Goal: Find specific page/section: Find specific page/section

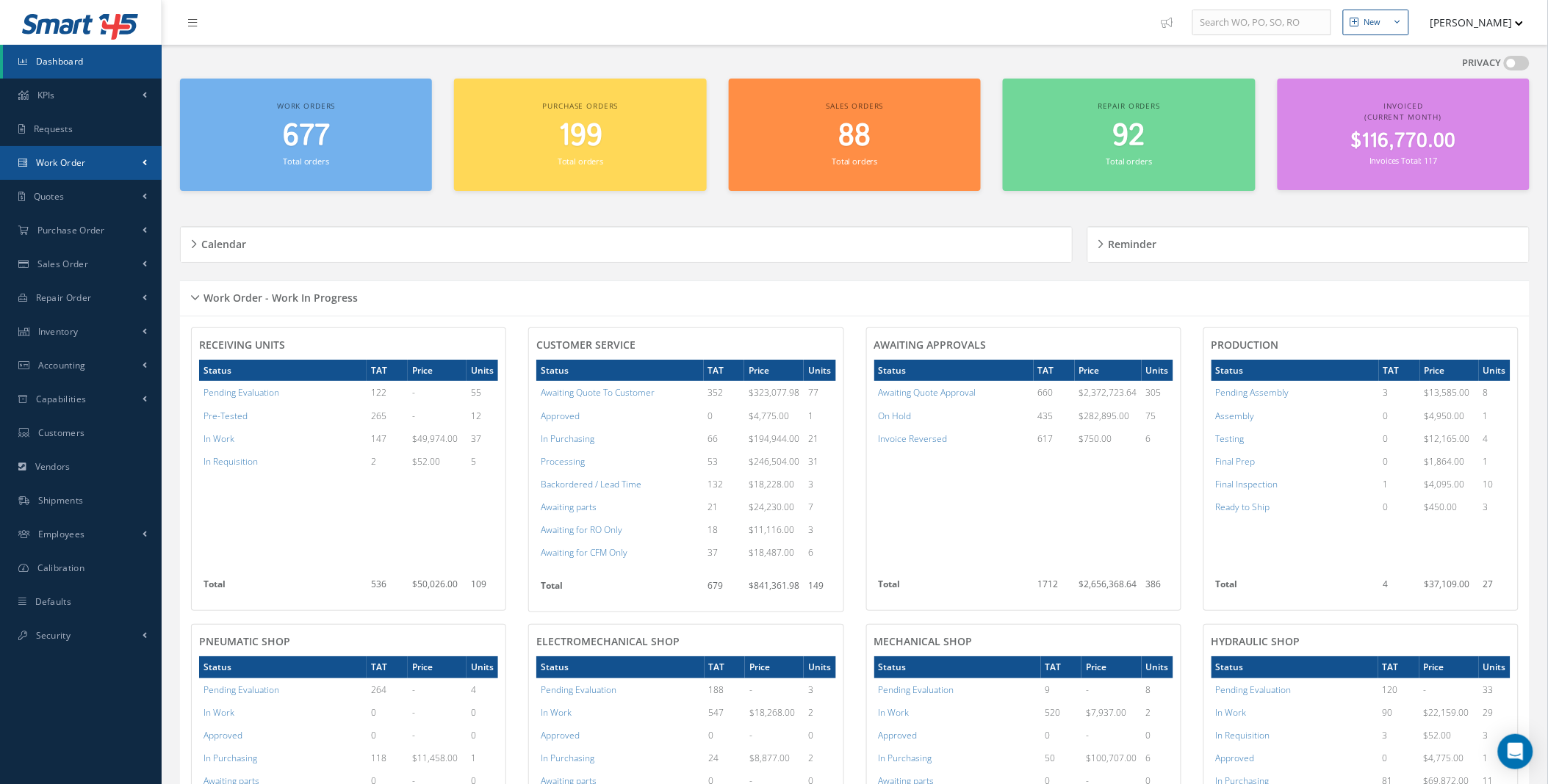
click at [141, 157] on link "Work Order" at bounding box center [80, 163] width 161 height 34
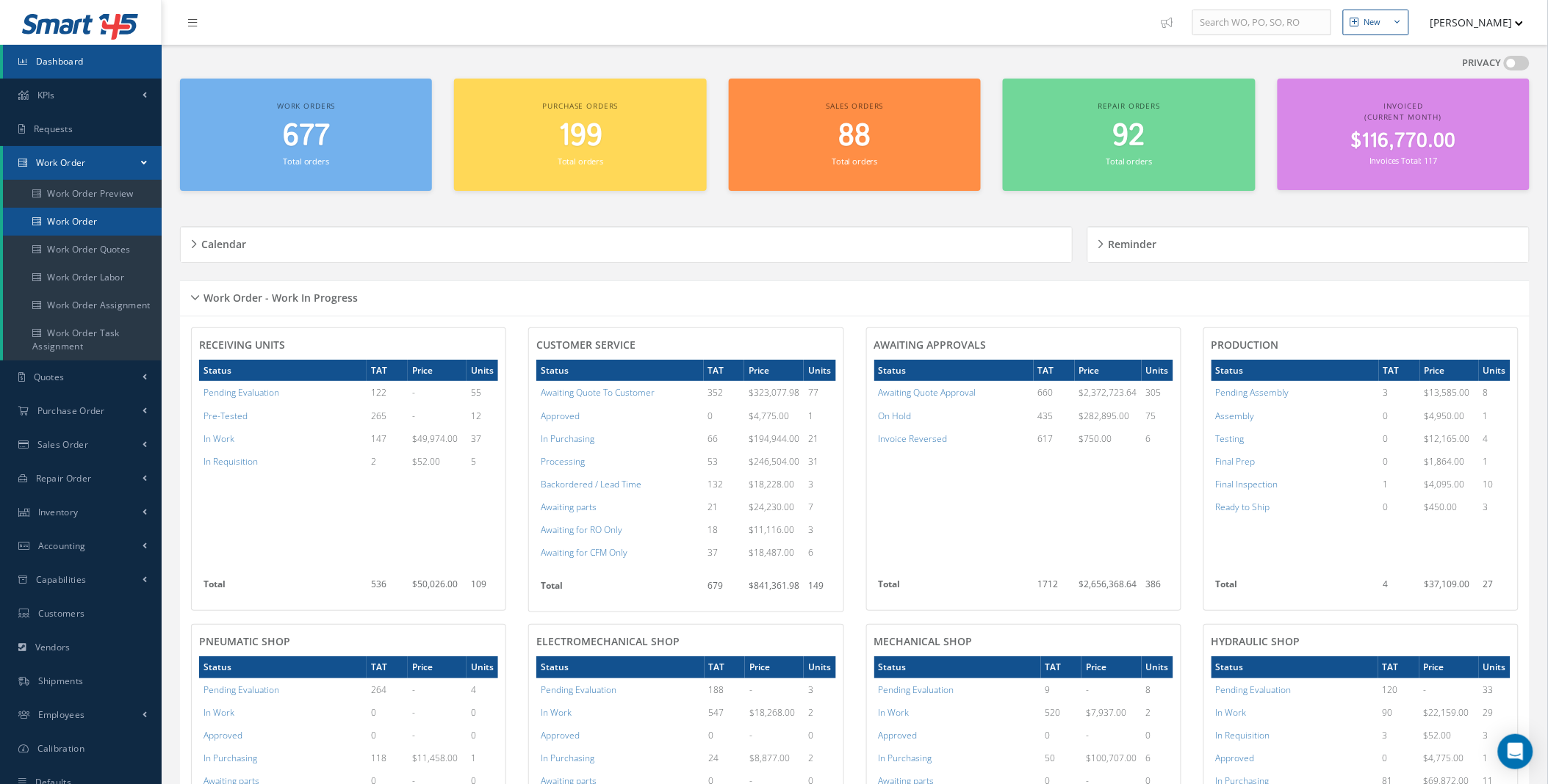
click at [79, 225] on link "Work Order" at bounding box center [83, 221] width 159 height 28
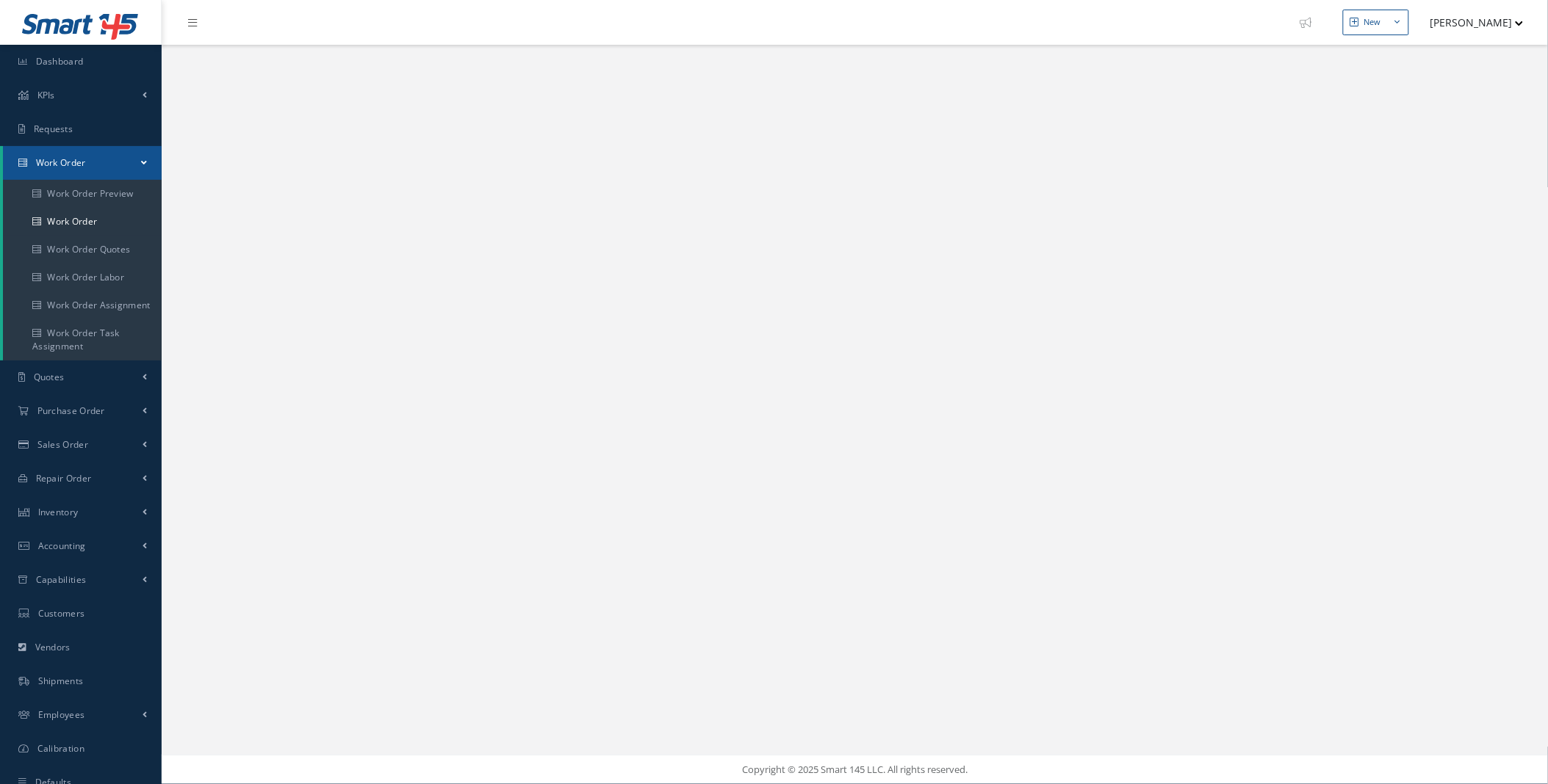
select select "25"
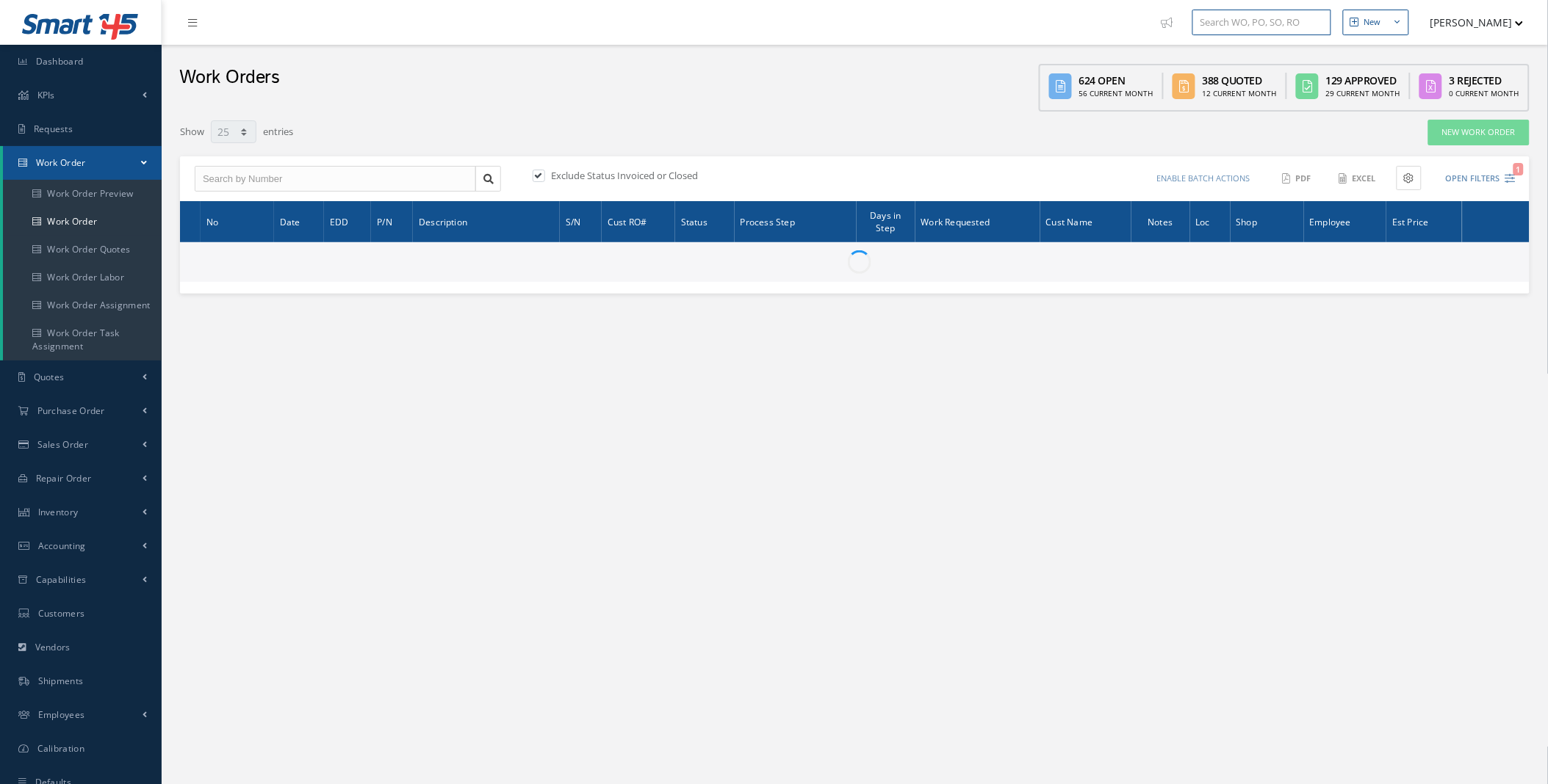
click at [1235, 16] on input "text" at bounding box center [1262, 22] width 139 height 26
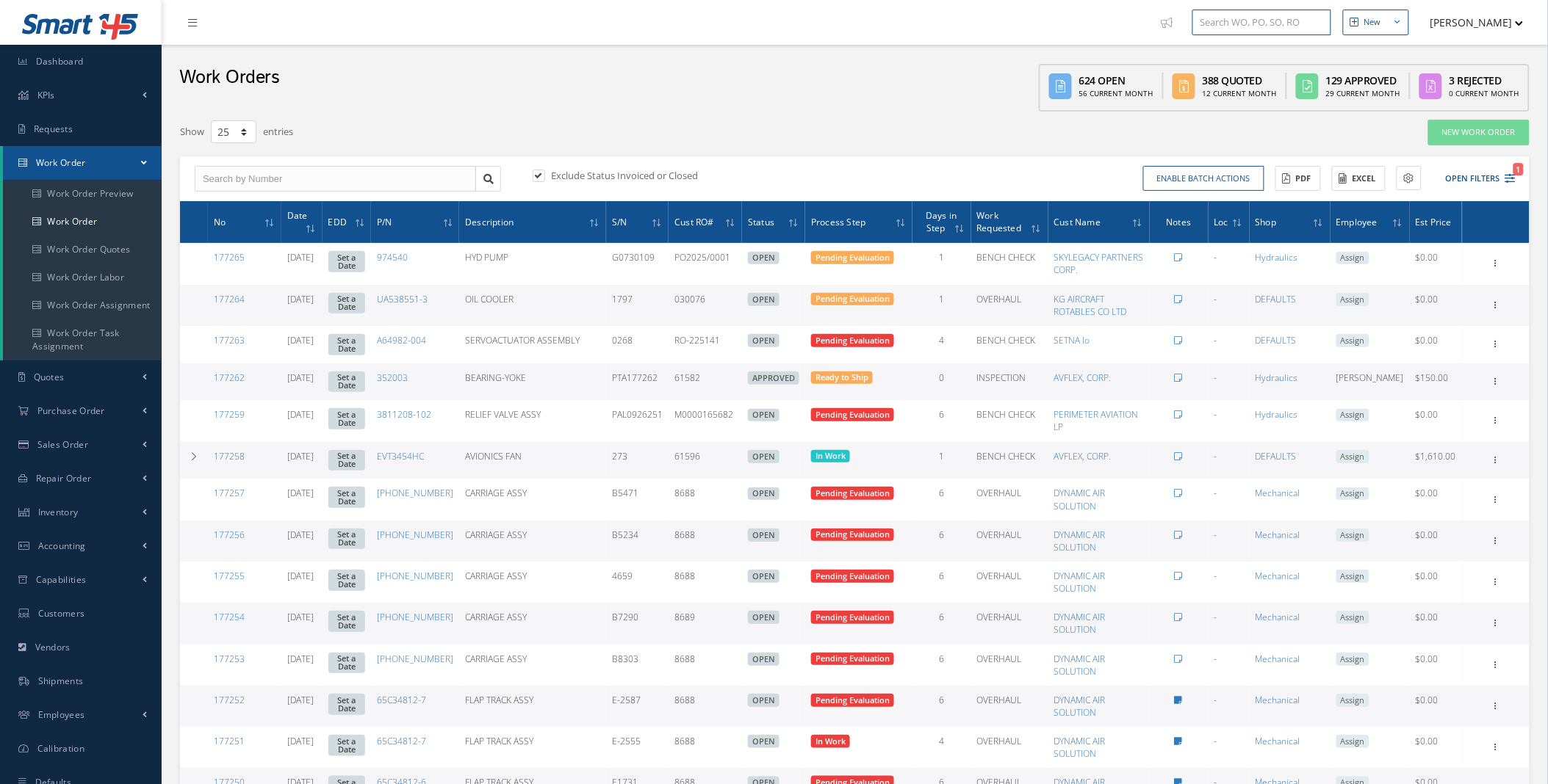
type input "All Work Request"
type input "All Work Performed"
type input "All Status"
type input "WO Part Status"
click at [1494, 182] on button "Open Filters 1" at bounding box center [1475, 178] width 83 height 24
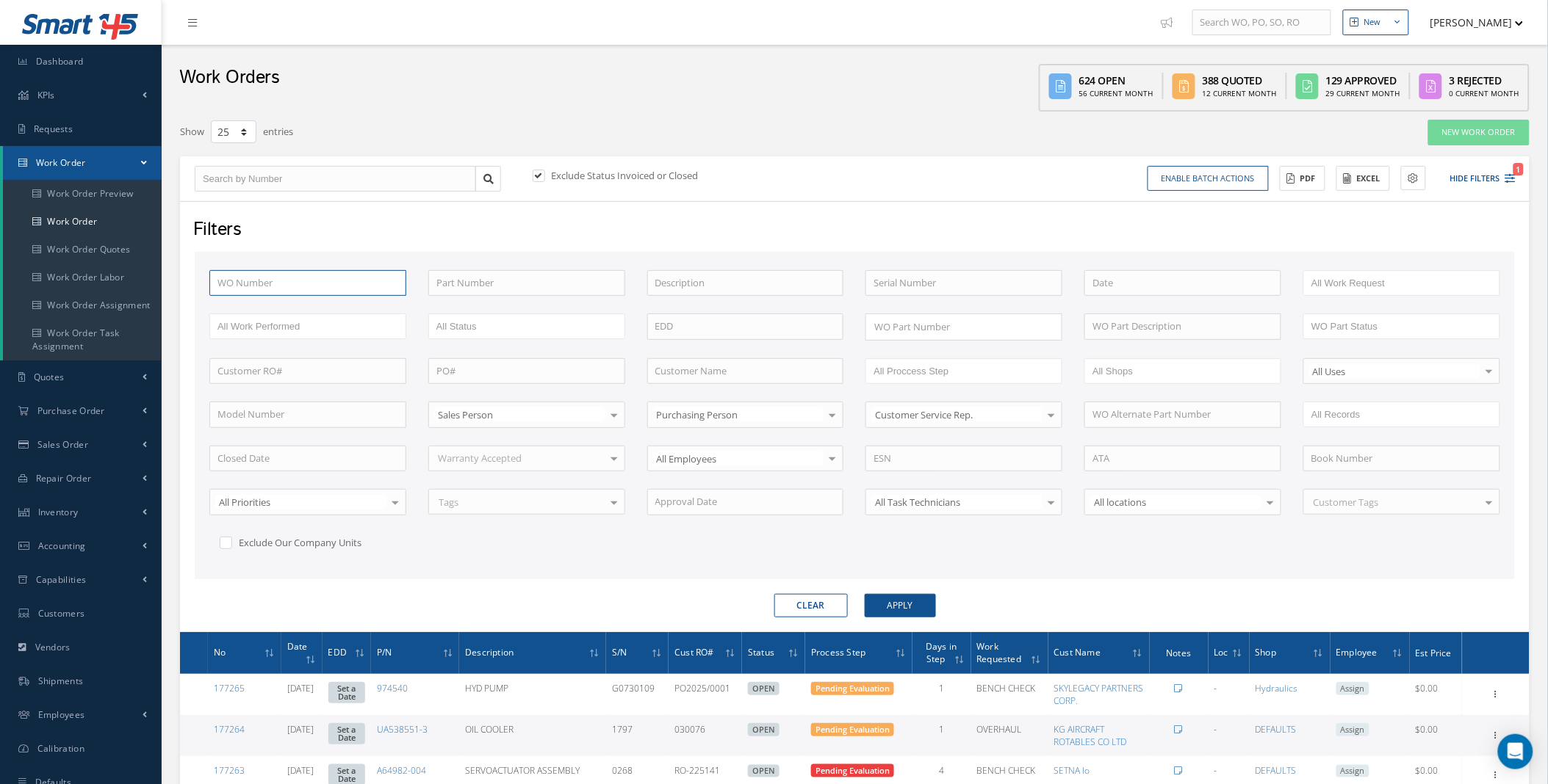
click at [291, 289] on input "text" at bounding box center [307, 283] width 197 height 26
type input "1"
type input "17"
type input "176"
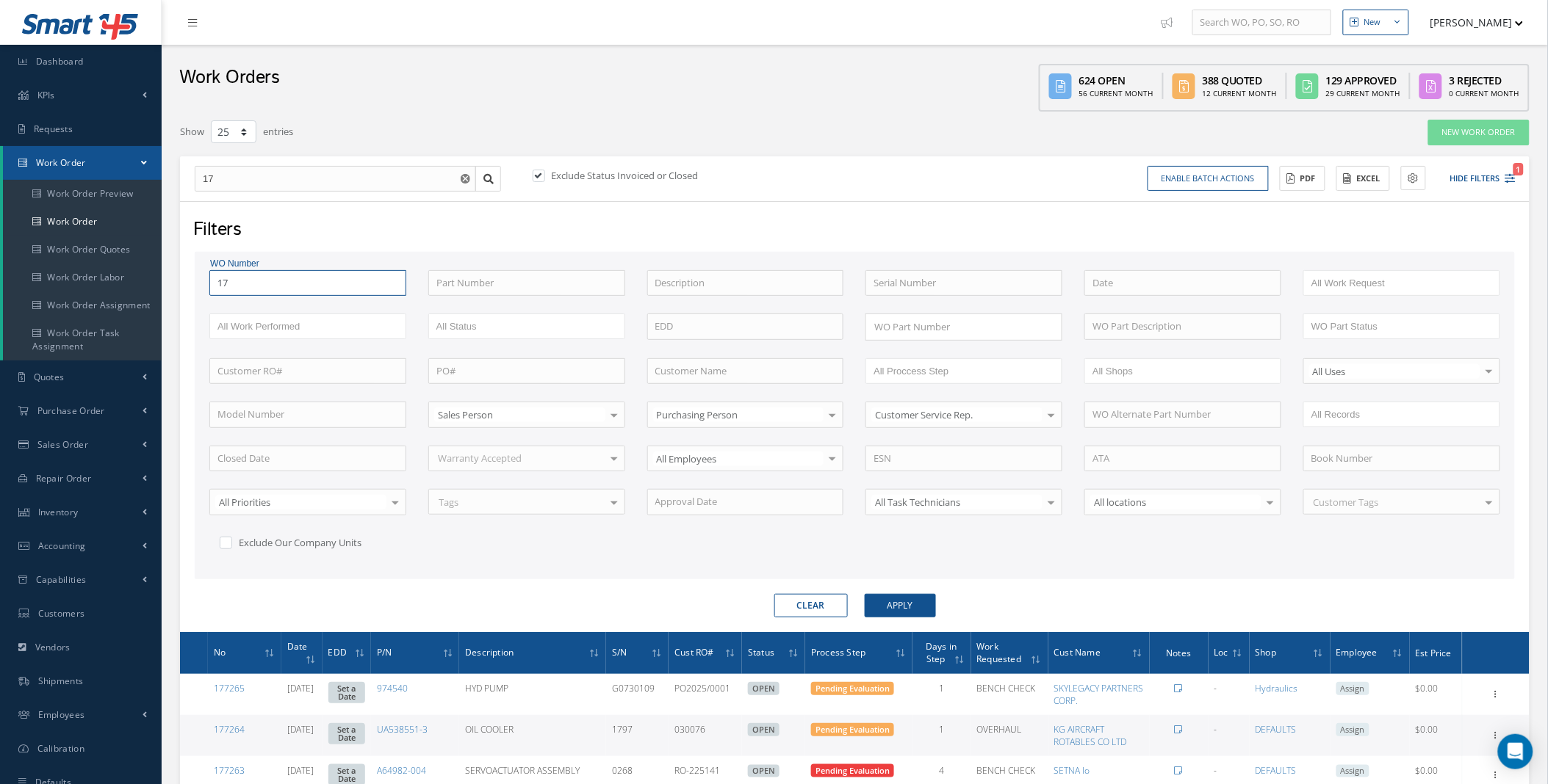
type input "176"
type input "1769"
type input "17696"
type input "176960"
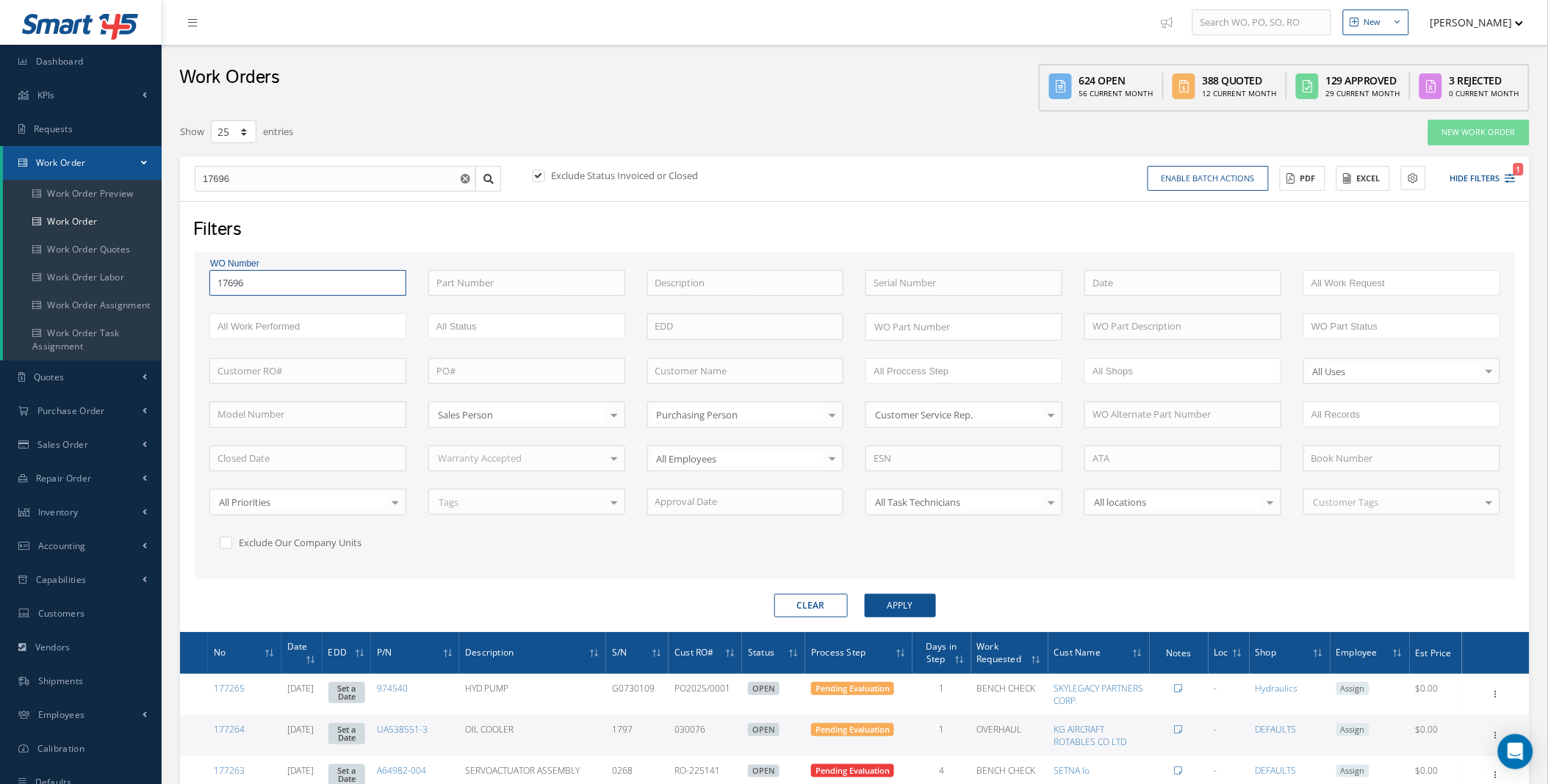
type input "176960"
click at [865, 594] on button "Apply" at bounding box center [900, 606] width 71 height 23
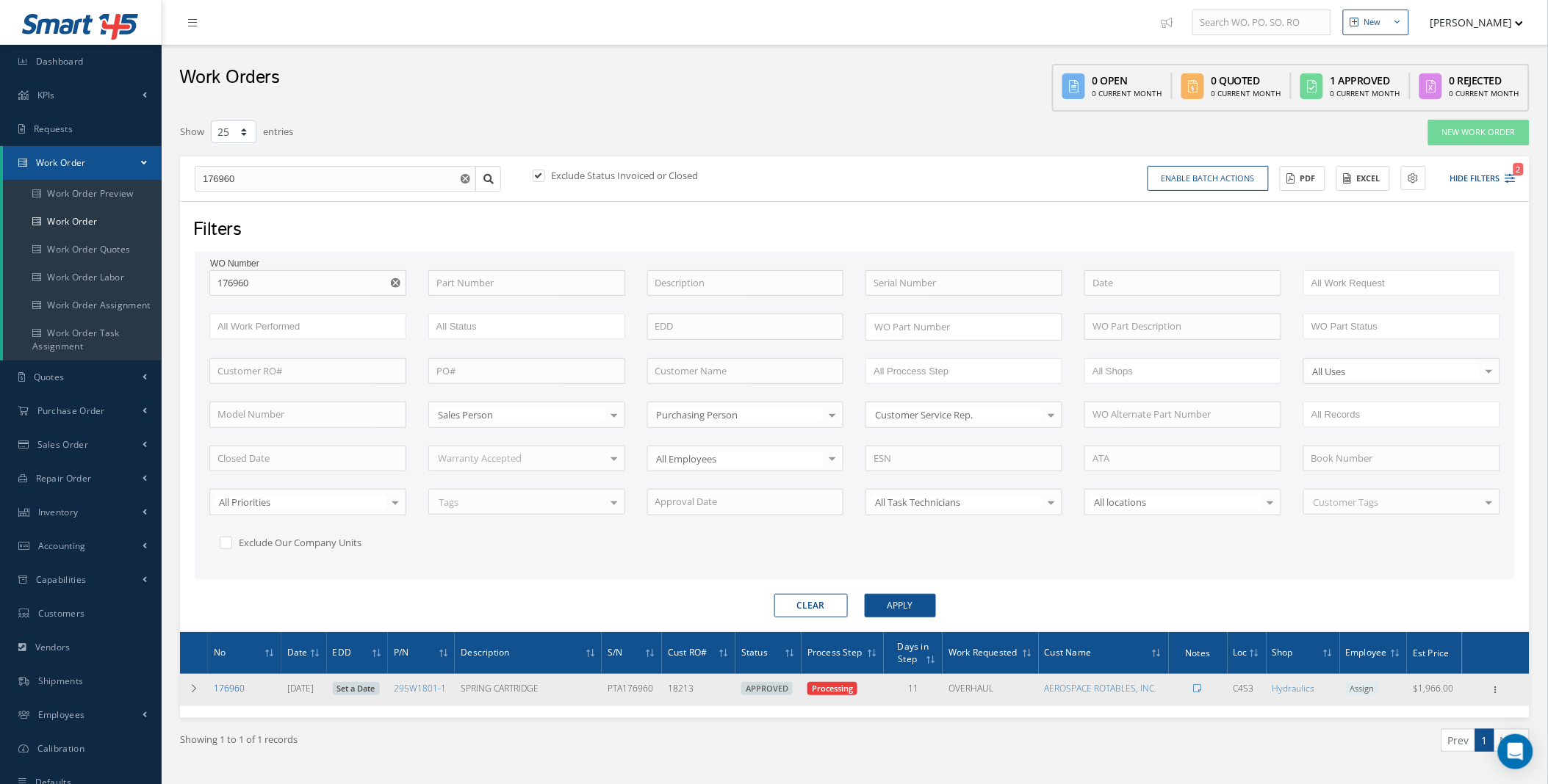
click at [225, 688] on link "176960" at bounding box center [229, 688] width 31 height 12
click at [192, 689] on icon at bounding box center [194, 688] width 10 height 8
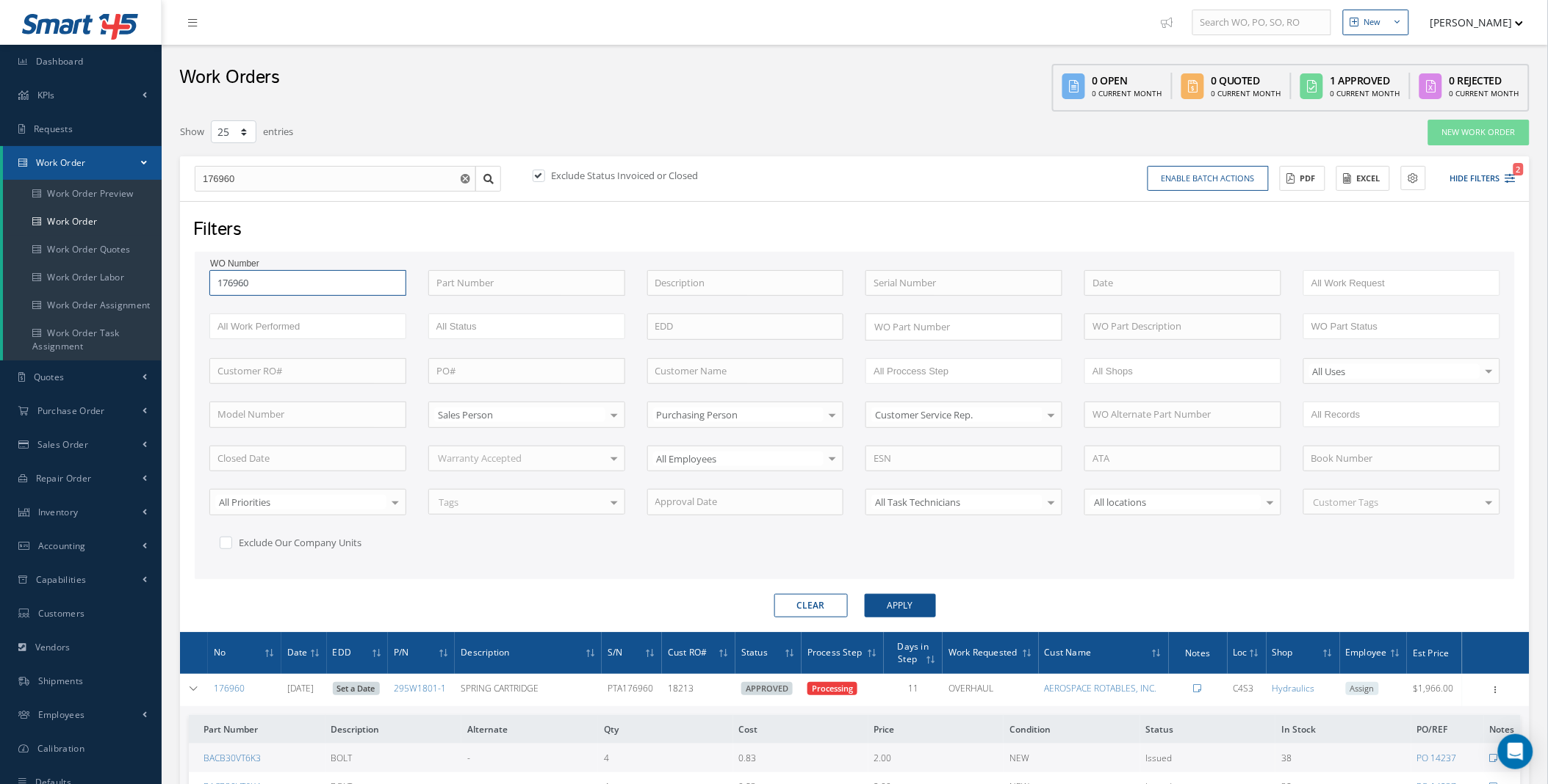
click at [334, 288] on input "176960" at bounding box center [307, 283] width 197 height 26
type input "17696"
type input "1769"
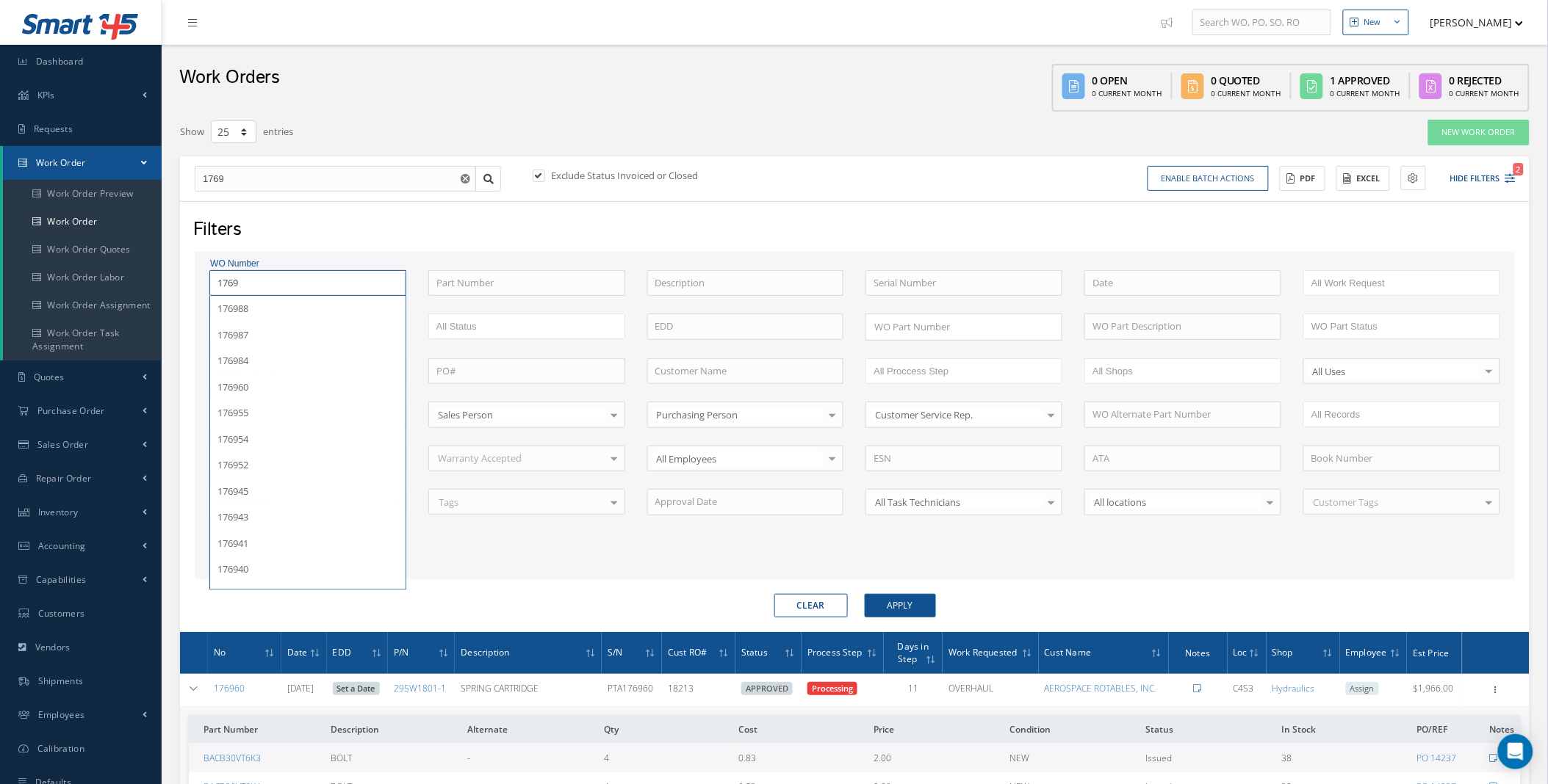
type input "17696"
click at [865, 594] on button "Apply" at bounding box center [900, 606] width 71 height 23
type input "1769"
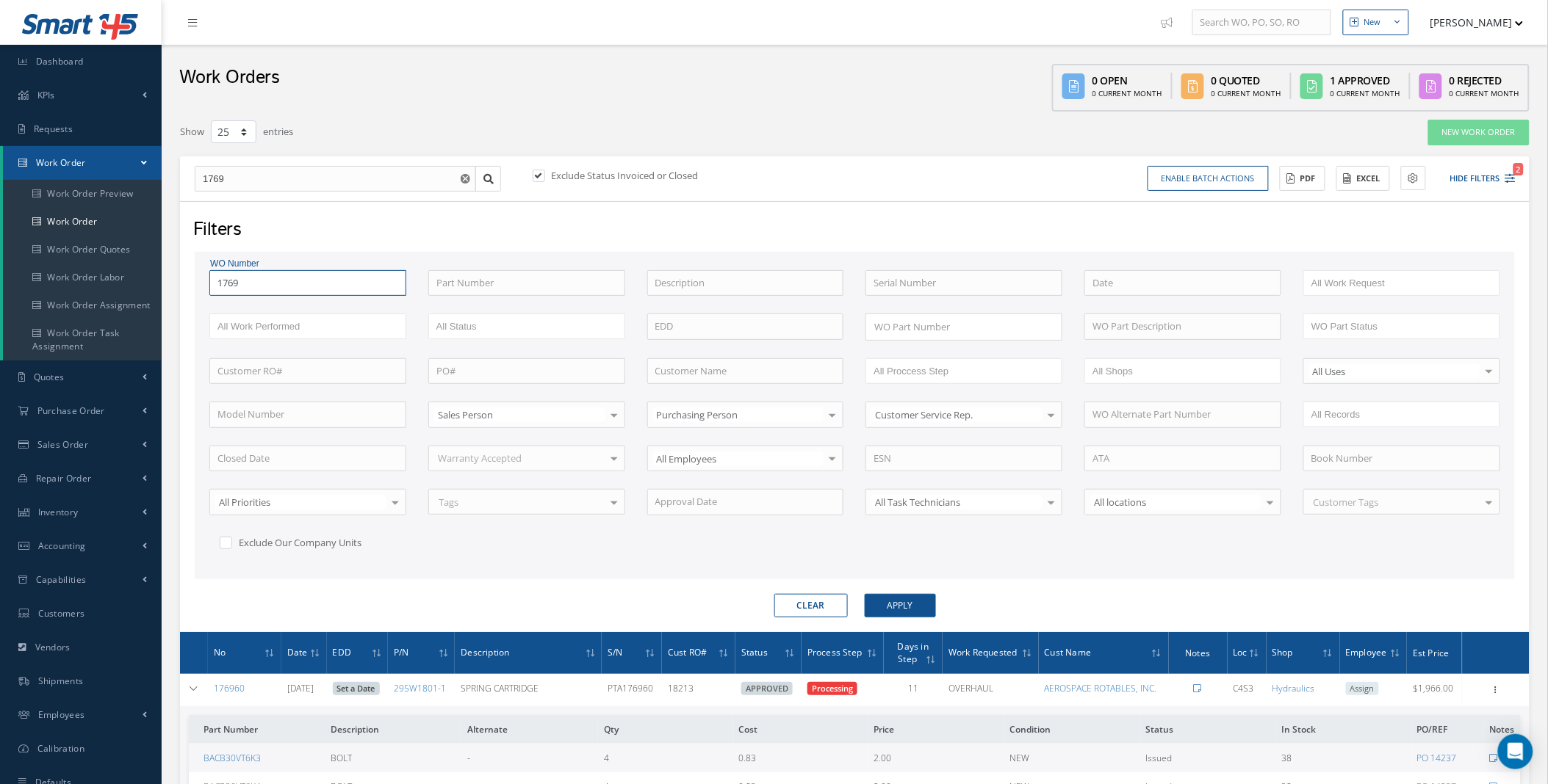
type input "176"
type input "1766"
type input "17667"
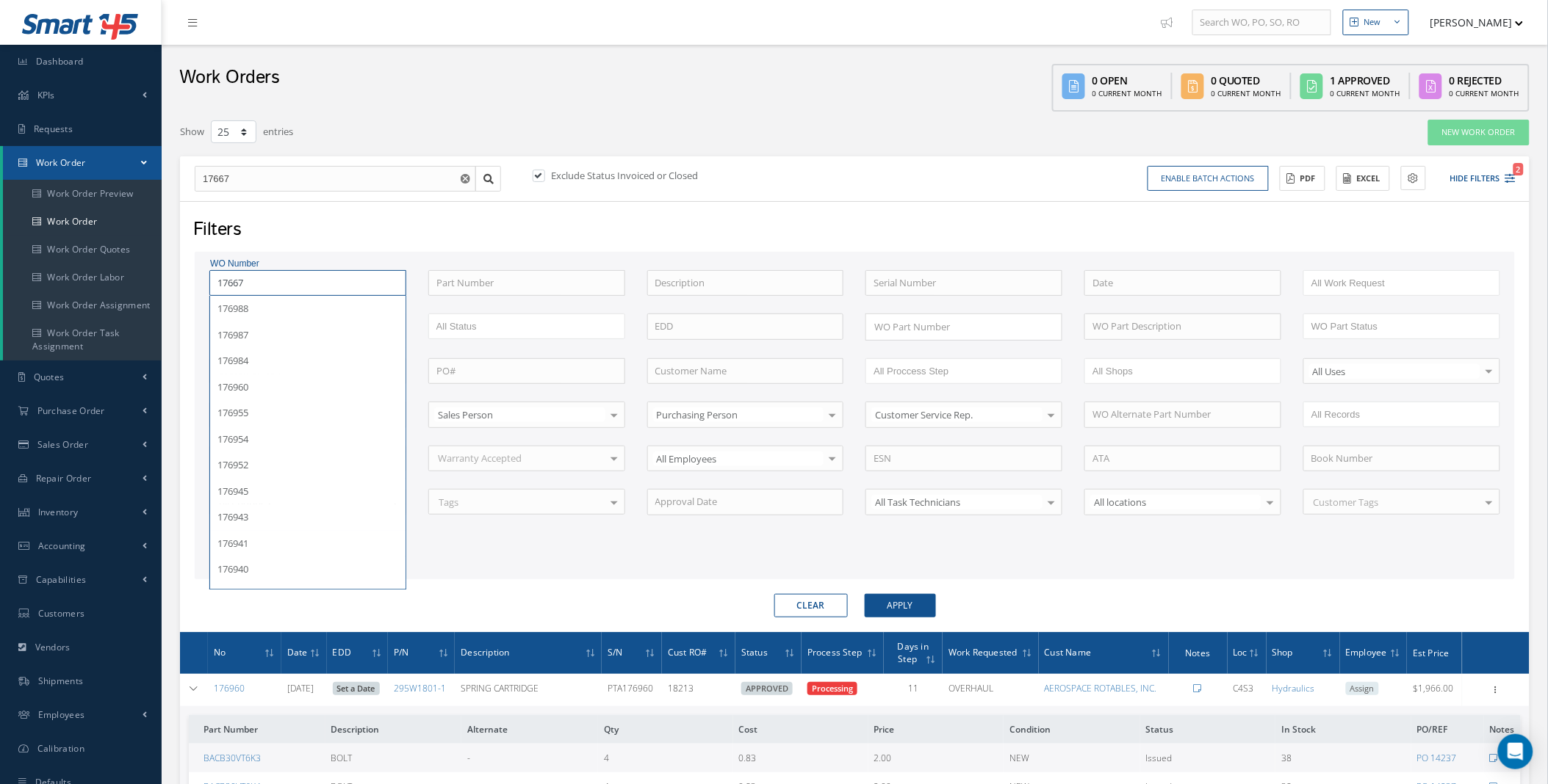
type input "17667"
click at [865, 594] on button "Apply" at bounding box center [900, 606] width 71 height 23
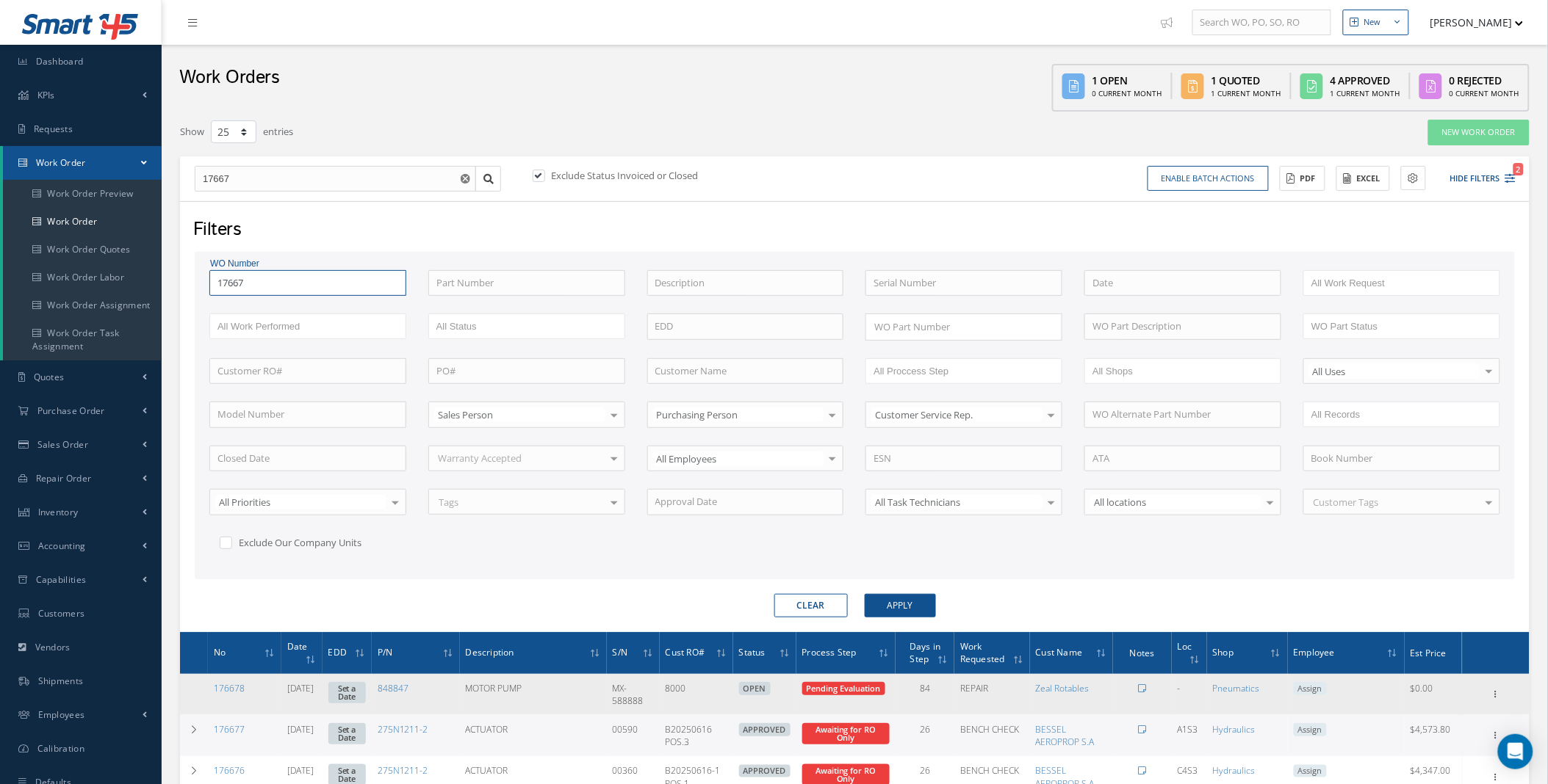
scroll to position [245, 0]
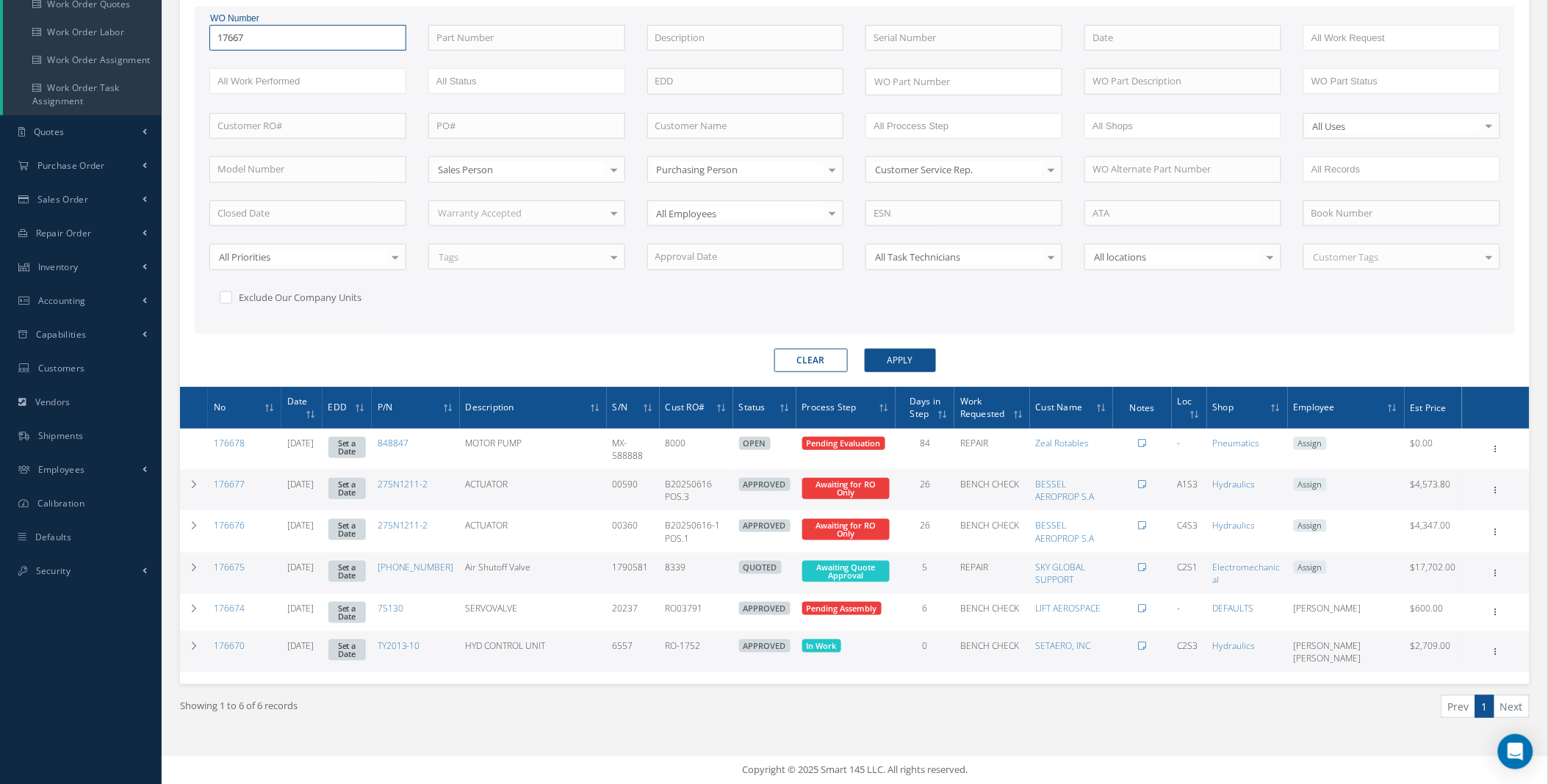
type input "1766"
type input "176"
type input "1767"
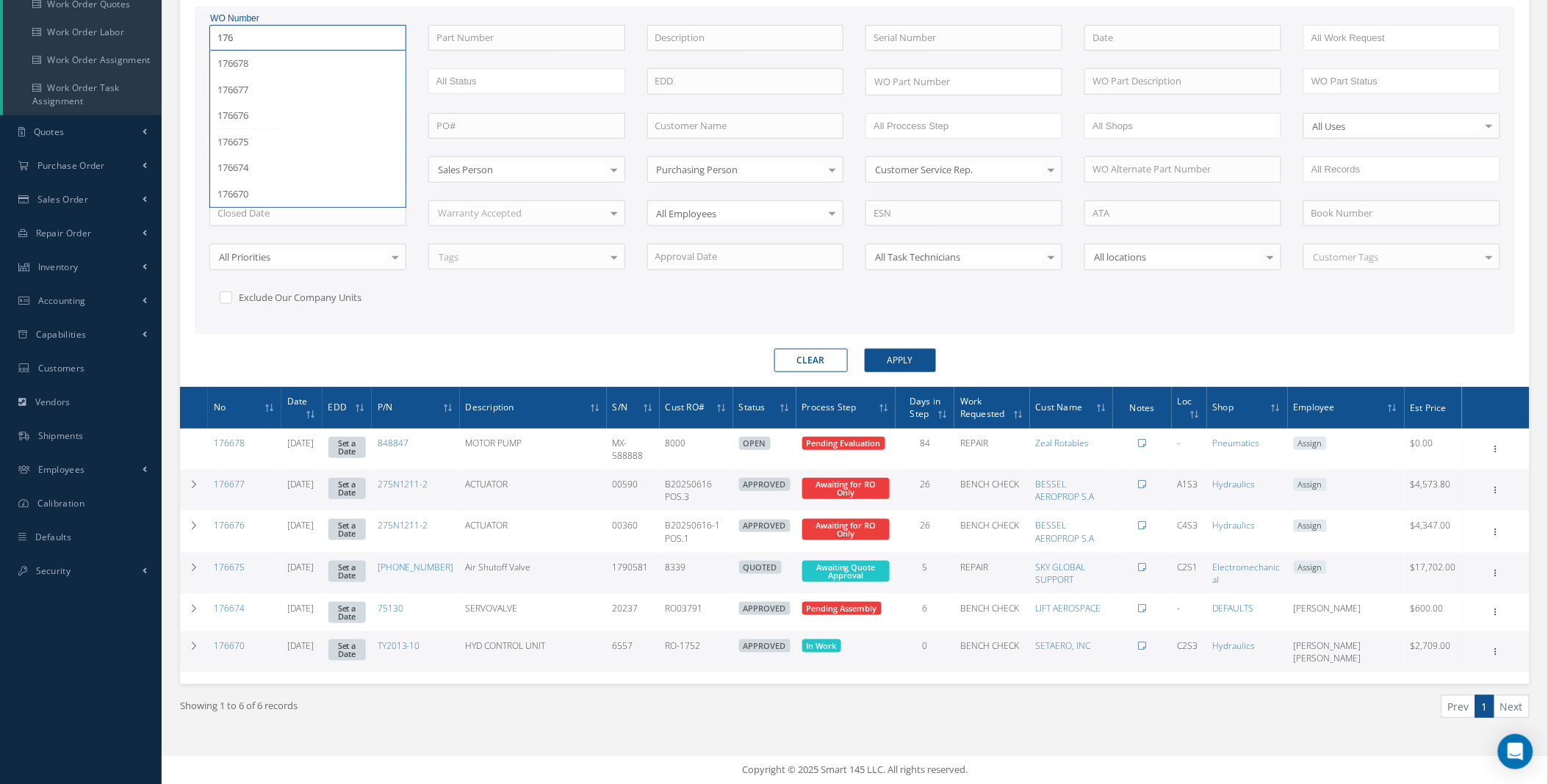
type input "1767"
type input "17670"
type input "176703"
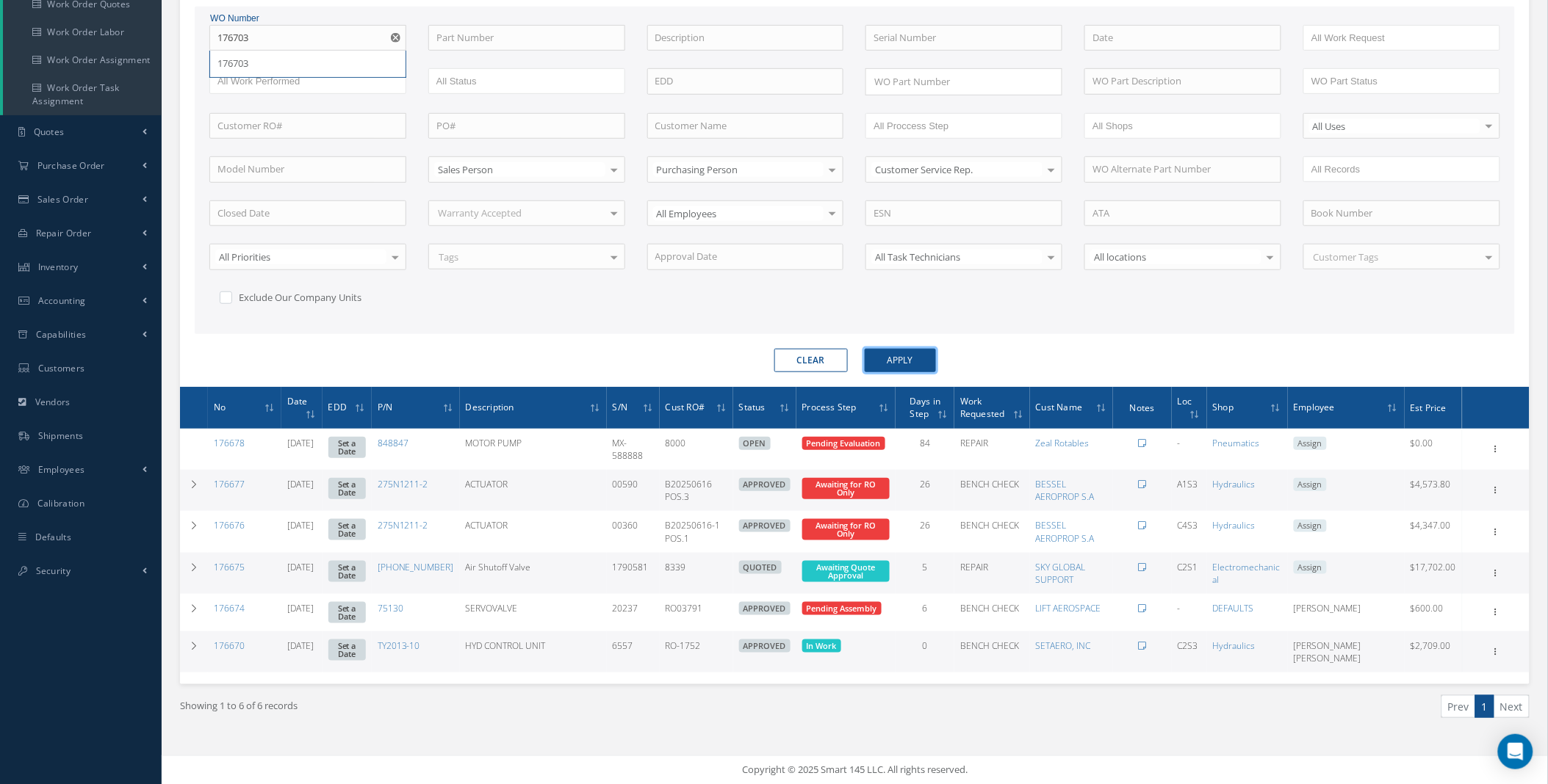
click at [905, 358] on button "Apply" at bounding box center [900, 360] width 71 height 23
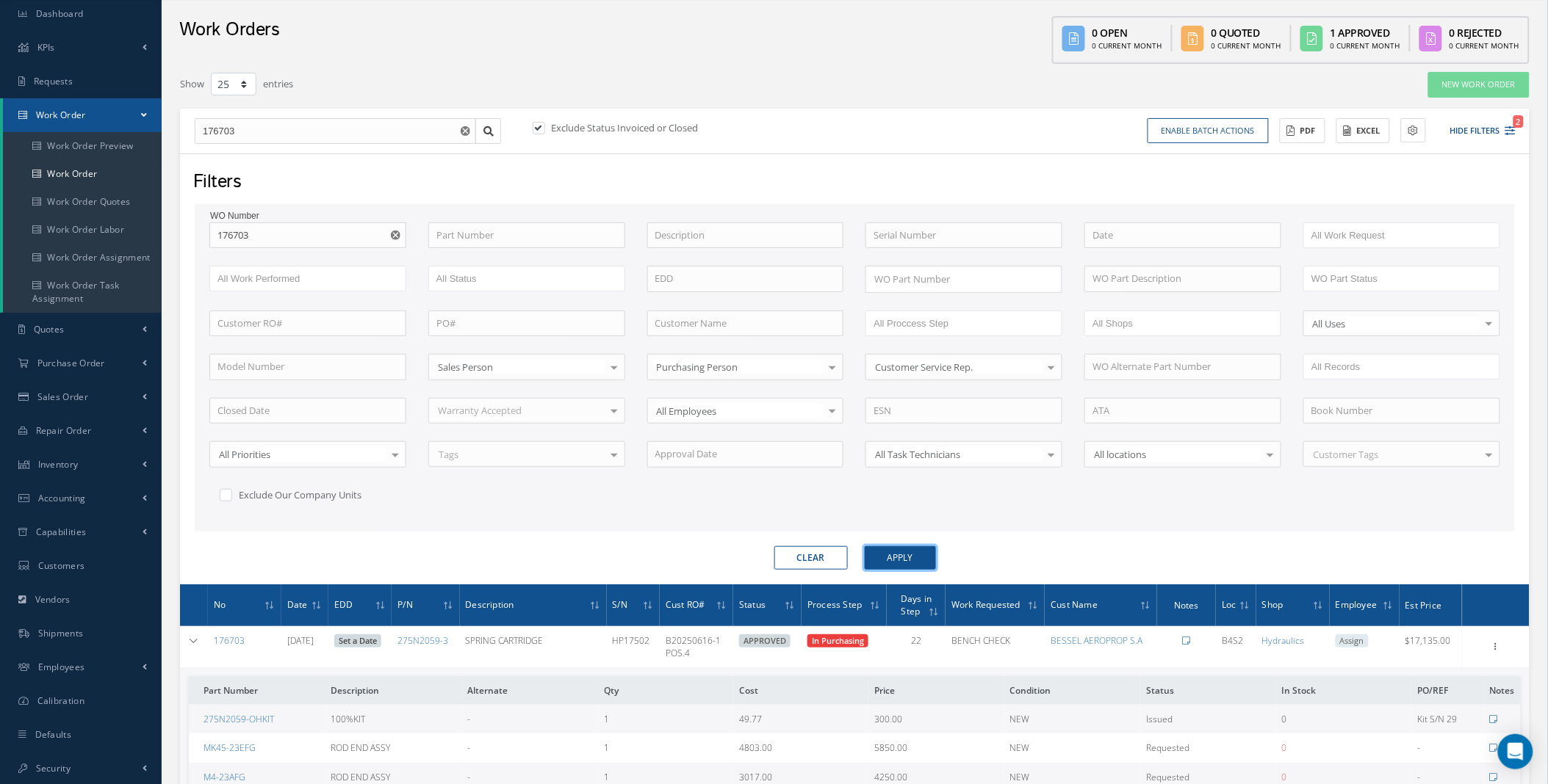
scroll to position [245, 0]
